Goal: Task Accomplishment & Management: Use online tool/utility

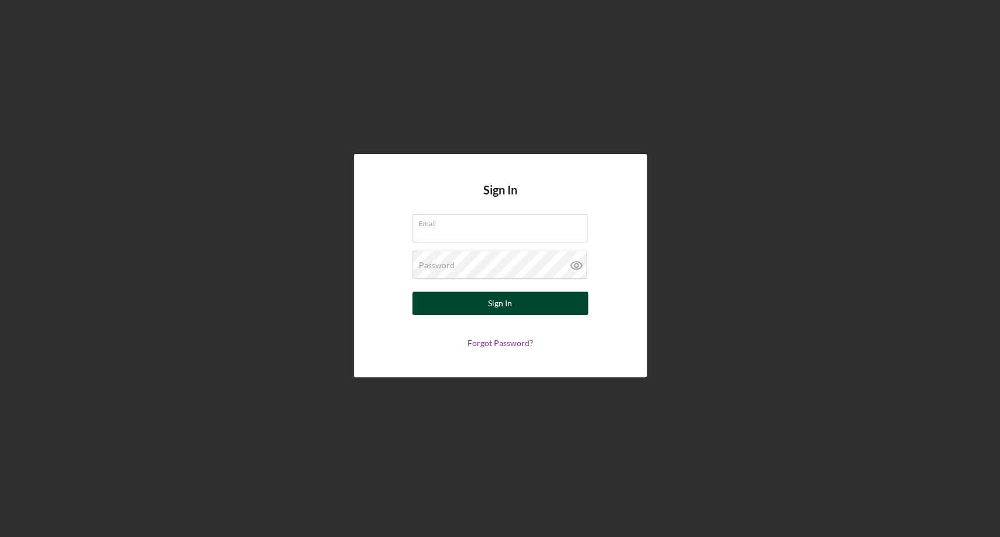
type input "[EMAIL_ADDRESS][DOMAIN_NAME]"
click at [498, 308] on div "Sign In" at bounding box center [500, 303] width 24 height 23
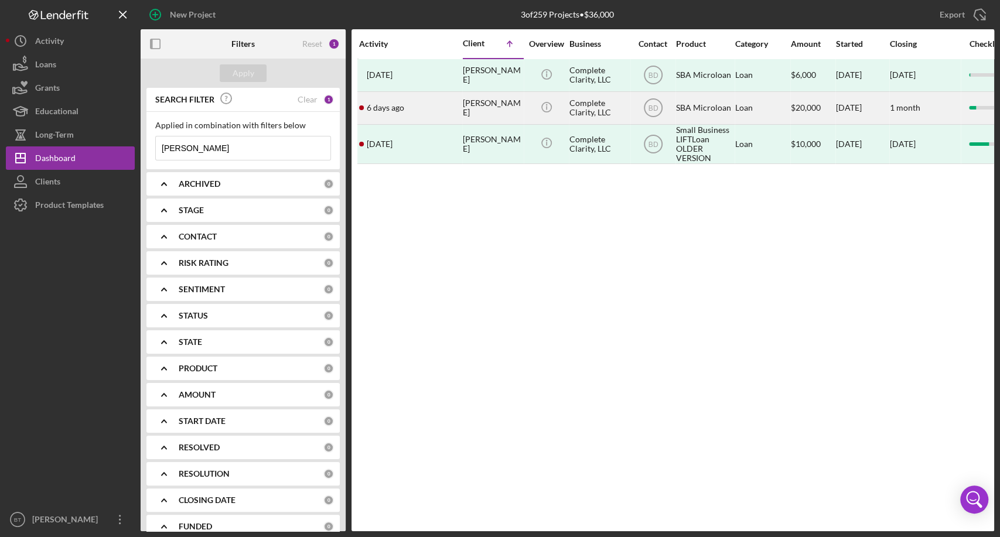
click at [496, 109] on div "[PERSON_NAME]" at bounding box center [492, 108] width 59 height 31
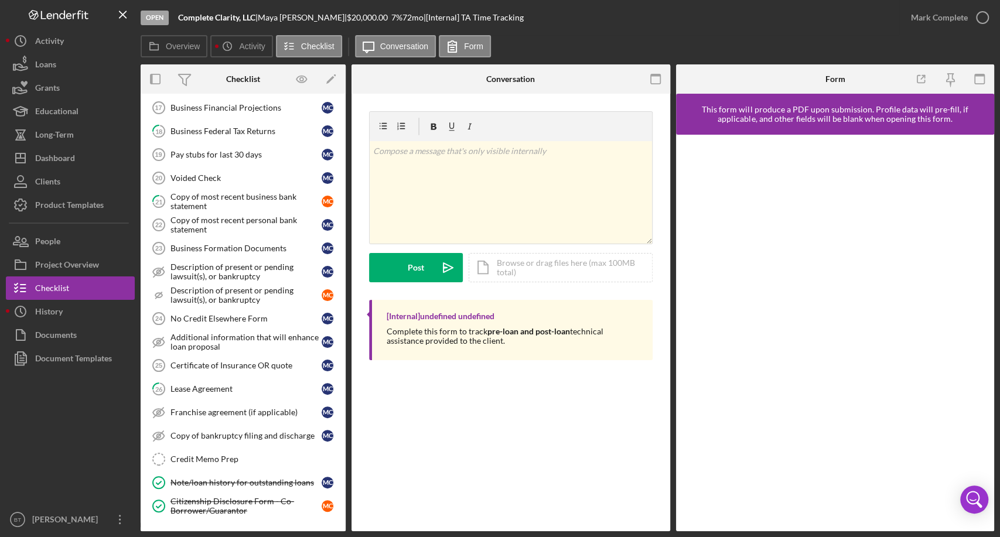
scroll to position [587, 0]
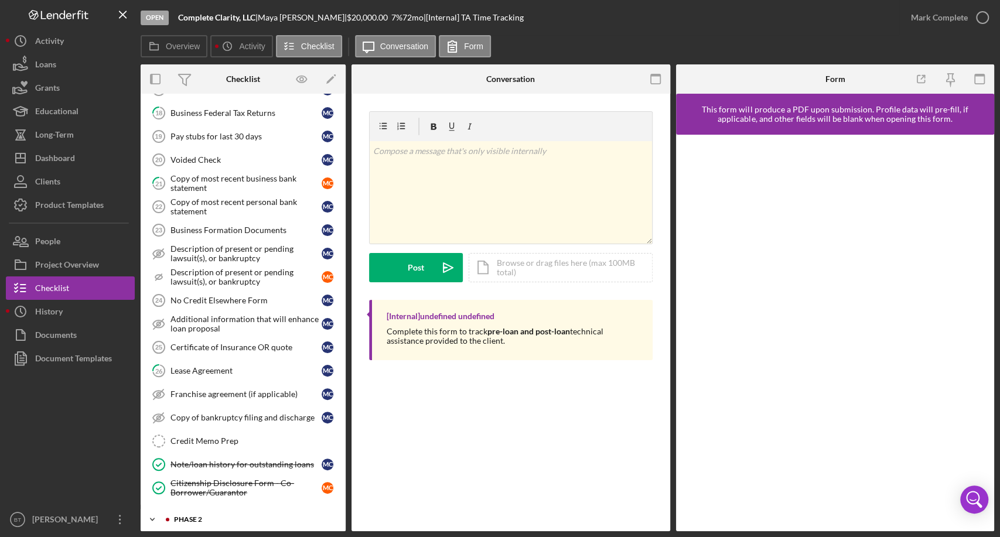
click at [169, 517] on div "Icon/Expander Phase 2 0 / 13" at bounding box center [243, 519] width 205 height 23
drag, startPoint x: 342, startPoint y: 329, endPoint x: 343, endPoint y: 353, distance: 24.1
click at [343, 353] on div "M C M C Icon/Expander Phase 1 11 / 40 TA Time Tracking TA Time Tracking 1 Perso…" at bounding box center [243, 313] width 205 height 438
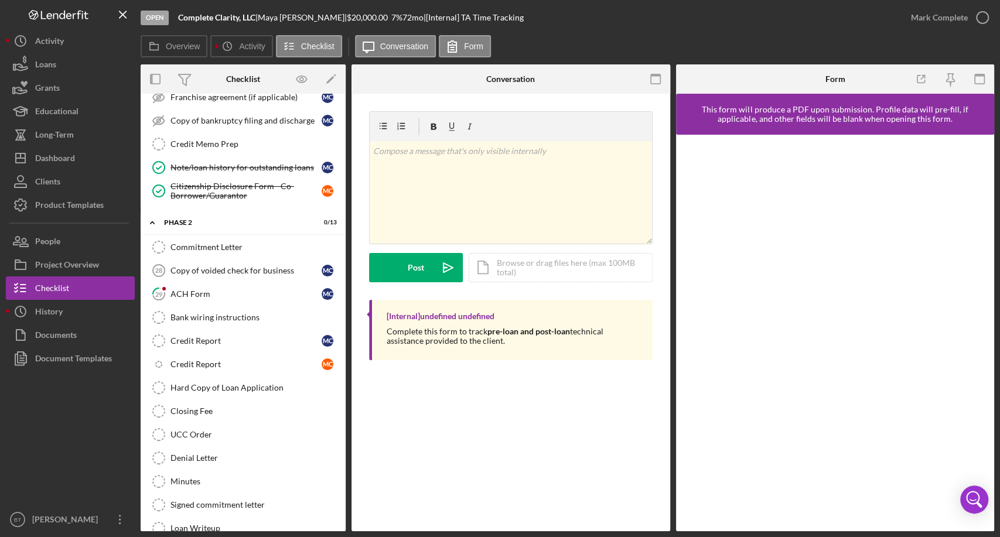
scroll to position [897, 0]
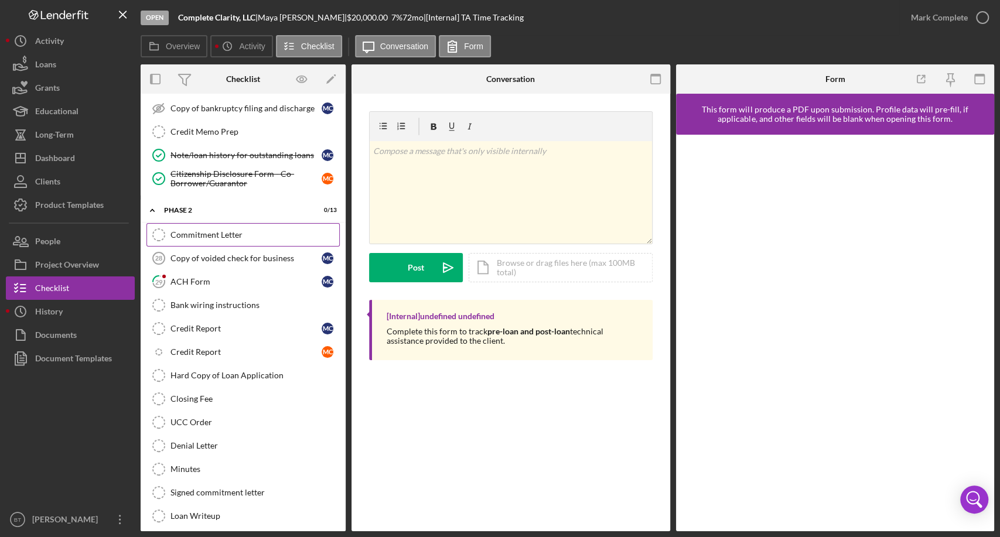
click at [215, 230] on div "Commitment Letter" at bounding box center [255, 234] width 169 height 9
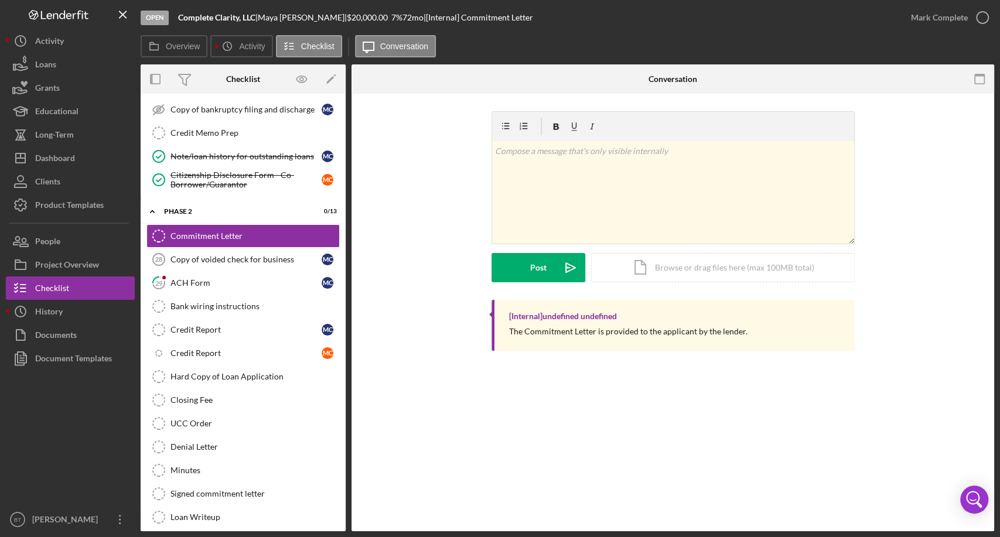
scroll to position [897, 0]
click at [676, 270] on div "Icon/Document Browse or drag files here (max 100MB total) Tap to choose files o…" at bounding box center [723, 267] width 264 height 29
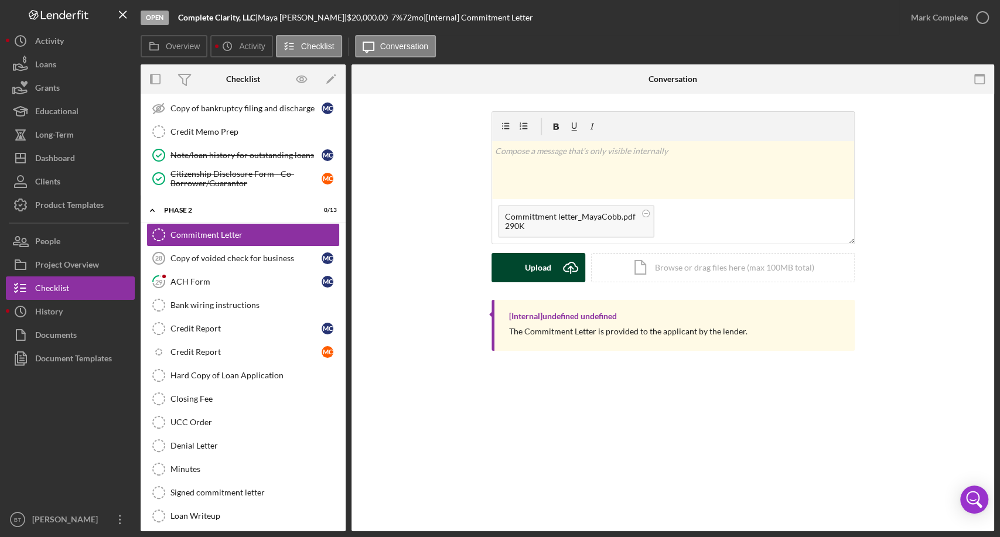
click at [542, 264] on div "Upload" at bounding box center [538, 267] width 26 height 29
